Goal: Transaction & Acquisition: Purchase product/service

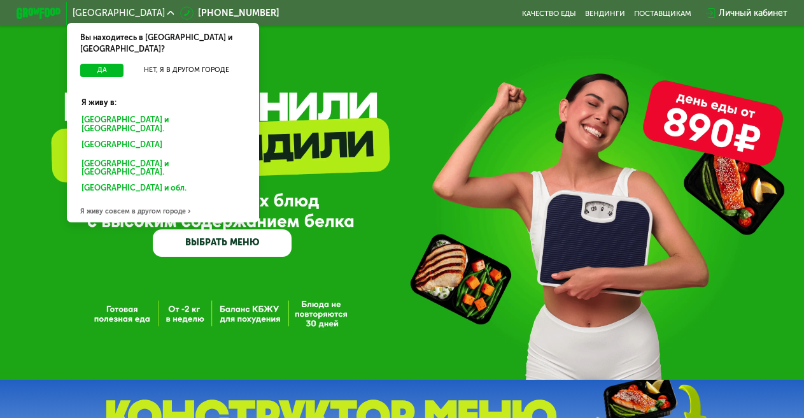
click at [132, 137] on div "[GEOGRAPHIC_DATA] и [GEOGRAPHIC_DATA]." at bounding box center [161, 146] width 174 height 18
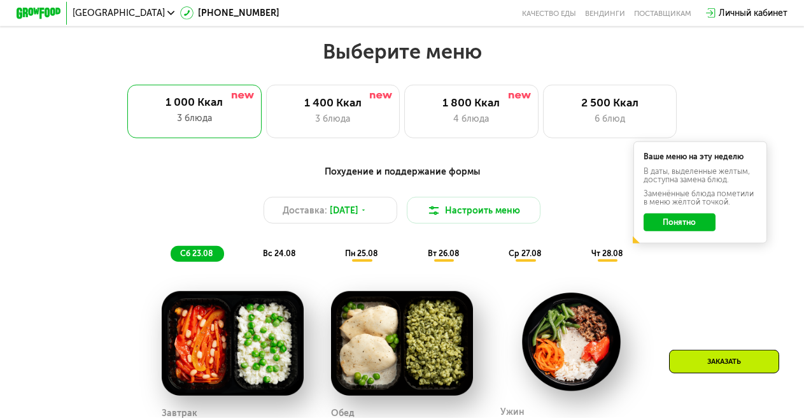
scroll to position [485, 0]
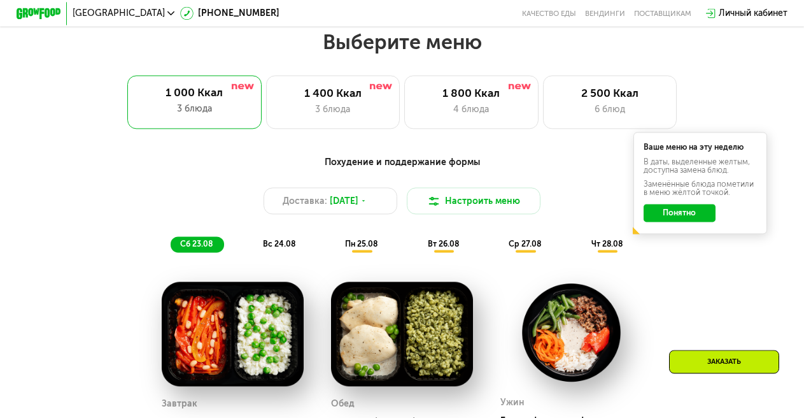
click at [699, 221] on button "Понятно" at bounding box center [680, 213] width 72 height 18
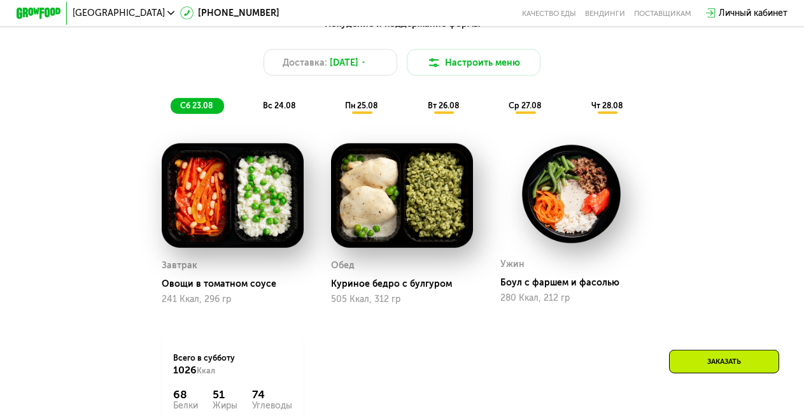
scroll to position [450, 0]
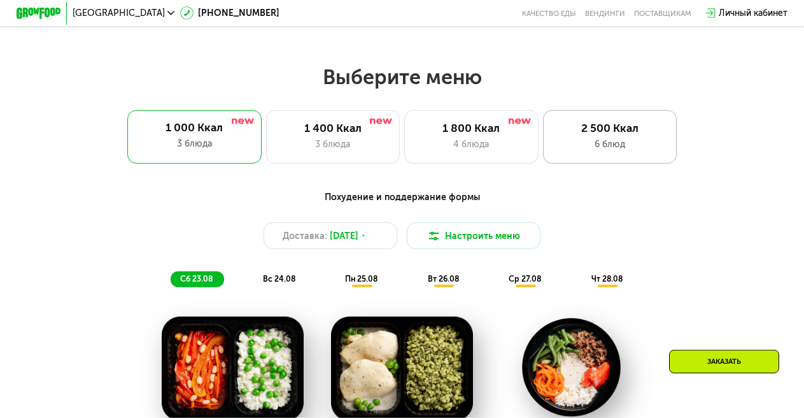
click at [606, 129] on div "2 500 Ккал" at bounding box center [610, 128] width 110 height 13
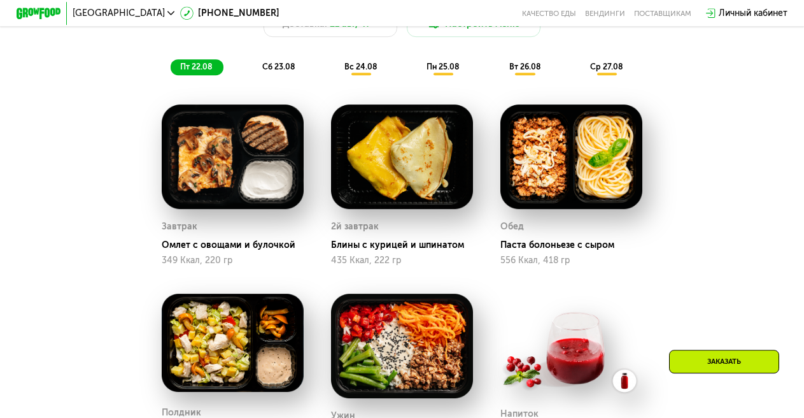
scroll to position [658, 0]
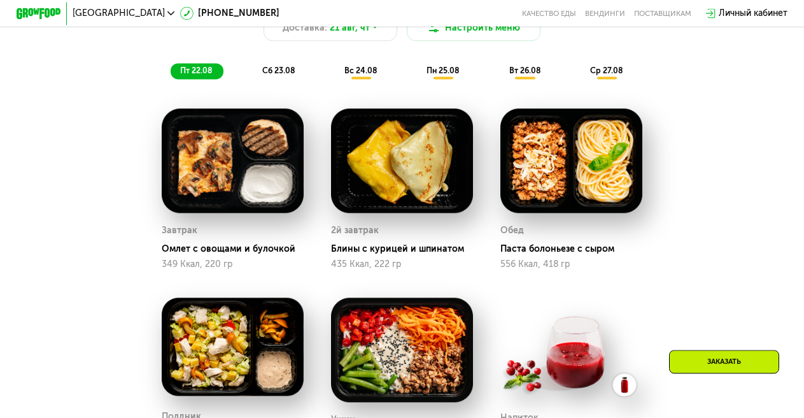
click at [611, 75] on span "ср 27.08" at bounding box center [606, 71] width 32 height 10
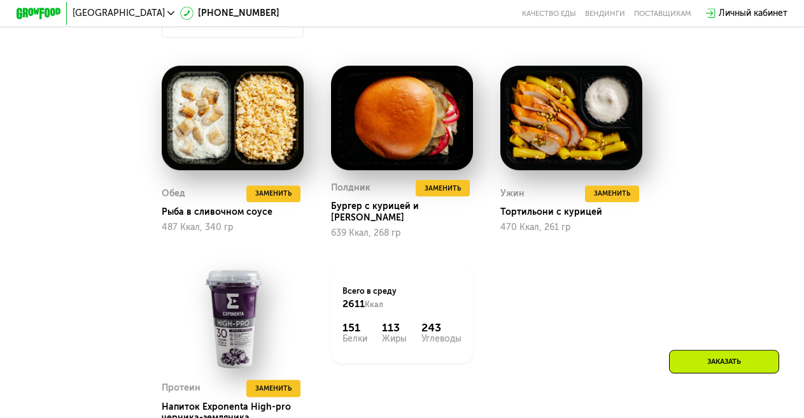
scroll to position [900, 0]
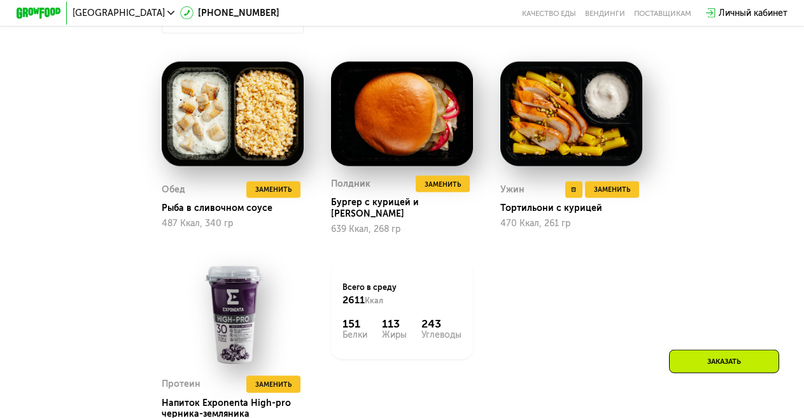
click at [563, 130] on img at bounding box center [571, 114] width 141 height 104
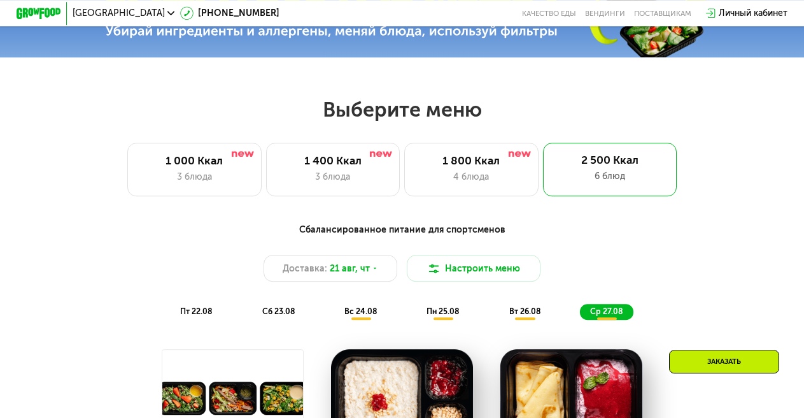
scroll to position [416, 0]
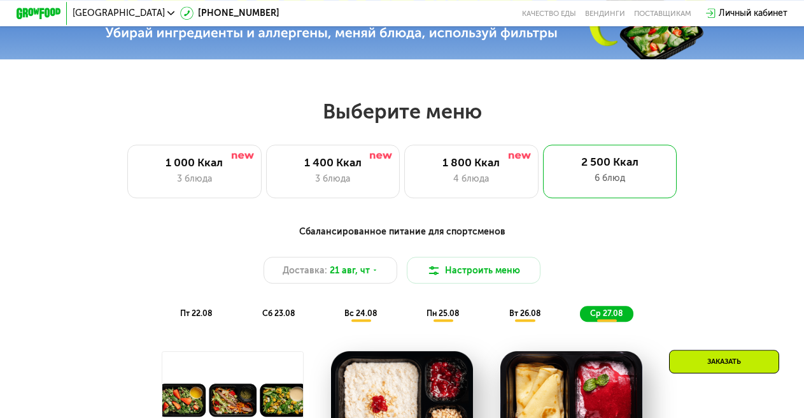
click at [273, 318] on span "сб 23.08" at bounding box center [278, 313] width 32 height 10
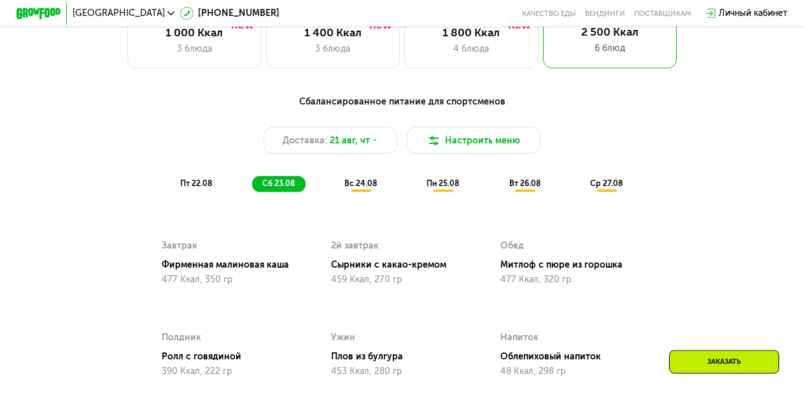
scroll to position [554, 0]
